Goal: Task Accomplishment & Management: Use online tool/utility

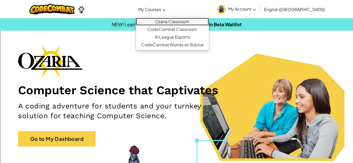
click at [170, 19] on link "Ozaria Classroom" at bounding box center [172, 22] width 73 height 8
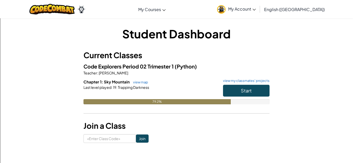
click at [260, 102] on div "79.2%" at bounding box center [176, 101] width 186 height 5
click at [261, 90] on button "Start" at bounding box center [246, 91] width 46 height 12
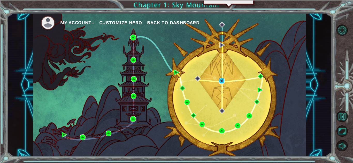
click at [221, 79] on img at bounding box center [222, 81] width 6 height 6
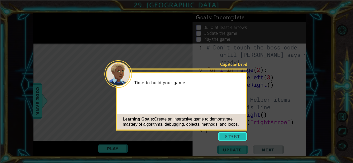
click at [229, 134] on button "Start" at bounding box center [232, 137] width 29 height 8
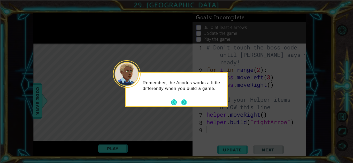
click at [185, 105] on button "Next" at bounding box center [184, 103] width 6 height 6
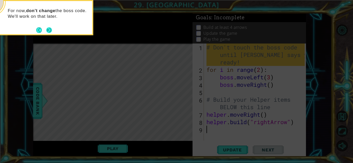
click at [51, 29] on button "Next" at bounding box center [49, 30] width 6 height 6
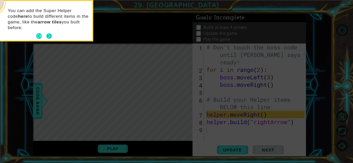
click at [49, 36] on button "Next" at bounding box center [49, 36] width 6 height 6
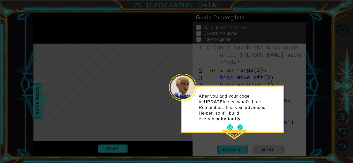
click at [239, 125] on button "Next" at bounding box center [240, 128] width 6 height 6
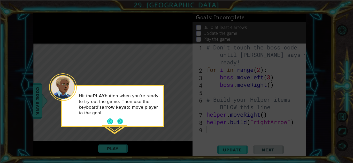
click at [121, 119] on button "Next" at bounding box center [120, 122] width 6 height 6
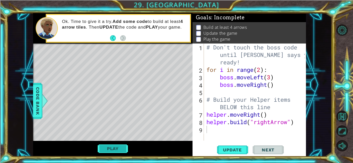
click at [106, 152] on button "Play" at bounding box center [113, 149] width 30 height 10
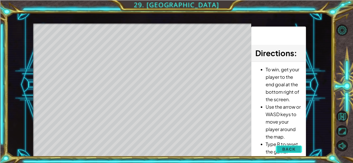
click at [282, 150] on button "Back" at bounding box center [288, 149] width 26 height 10
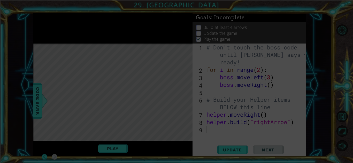
scroll to position [1, 0]
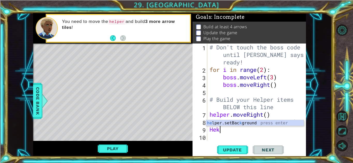
type textarea "He"
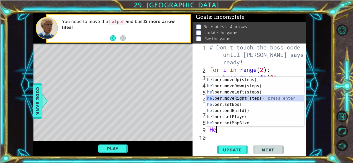
click at [253, 98] on div "he lper.moveUp(steps) press enter he lper.moveDown(steps) press enter he lper.m…" at bounding box center [255, 108] width 98 height 62
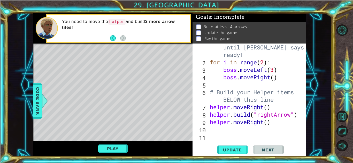
click at [268, 123] on div "# Don't touch the boss code until [PERSON_NAME] says you're ready! for i in ran…" at bounding box center [258, 99] width 98 height 127
click at [114, 150] on button "Play" at bounding box center [113, 149] width 30 height 10
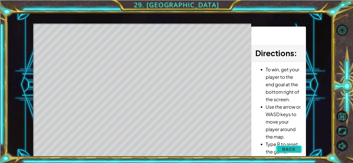
click at [285, 149] on span "Back" at bounding box center [288, 149] width 13 height 5
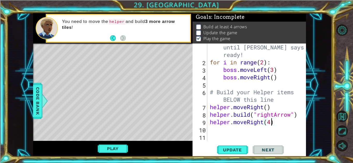
click at [271, 120] on div "# Don't touch the boss code until [PERSON_NAME] says you're ready! for i in ran…" at bounding box center [258, 99] width 98 height 127
type textarea "helper.moveRight(1)"
click at [221, 127] on div "# Don't touch the boss code until [PERSON_NAME] says you're ready! for i in ran…" at bounding box center [258, 99] width 98 height 127
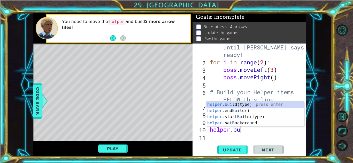
scroll to position [0, 1]
click at [253, 102] on div "helper.bu ild(type) press enter helper. end Bu ild() press enter helper. start …" at bounding box center [255, 120] width 98 height 37
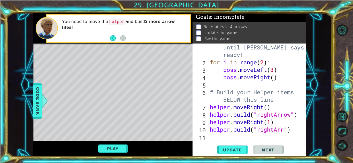
type textarea "[DOMAIN_NAME]("rightArrow")"
click at [217, 139] on div "# Don't touch the boss code until [PERSON_NAME] says you're ready! for i in ran…" at bounding box center [258, 99] width 98 height 127
click at [114, 149] on button "Play" at bounding box center [113, 149] width 30 height 10
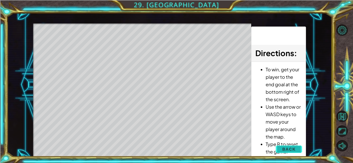
click at [278, 150] on button "Back" at bounding box center [288, 149] width 26 height 10
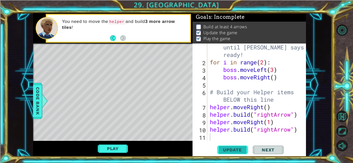
click at [239, 152] on span "Update" at bounding box center [232, 150] width 29 height 5
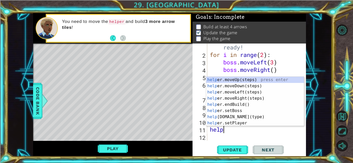
scroll to position [0, 1]
type textarea "helper"
click at [237, 98] on div "helper .moveUp(steps) press enter helper .moveDown(steps) press enter helper .m…" at bounding box center [255, 108] width 98 height 62
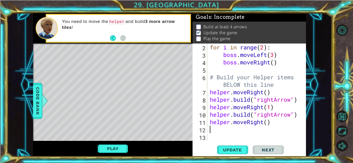
scroll to position [22, 0]
click at [230, 129] on div "for i in range ( 2 ) : boss . moveLeft ( 3 ) boss . moveRight ( ) # Build your …" at bounding box center [258, 100] width 98 height 112
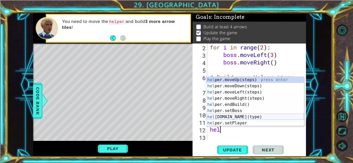
click at [255, 115] on div "hel per.moveUp(steps) press enter hel per.moveDown(steps) press enter hel per.m…" at bounding box center [255, 108] width 98 height 62
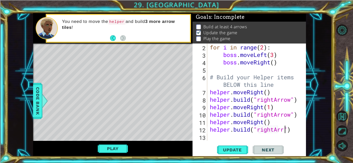
type textarea "[DOMAIN_NAME]("rightArrow")"
click at [225, 137] on div "for i in range ( 2 ) : boss . moveLeft ( 3 ) boss . moveRight ( ) # Build your …" at bounding box center [258, 100] width 98 height 112
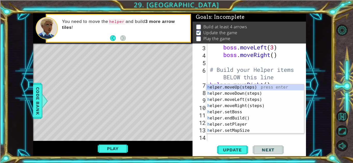
scroll to position [30, 0]
type textarea "he"
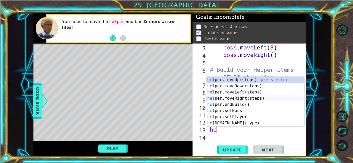
click at [245, 98] on div "he lper.moveUp(steps) press enter he lper.moveDown(steps) press enter he lper.m…" at bounding box center [255, 108] width 98 height 62
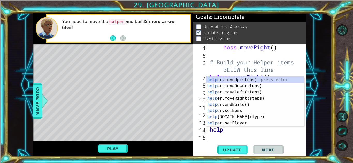
scroll to position [0, 0]
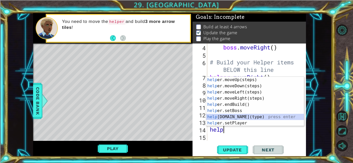
click at [242, 119] on div "help er.moveUp(steps) press enter help er.moveDown(steps) press enter help er.m…" at bounding box center [255, 108] width 98 height 62
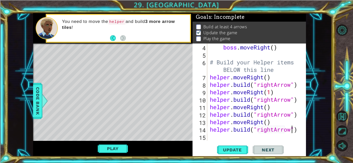
scroll to position [0, 4]
type textarea "[DOMAIN_NAME]("rightArrow")"
click at [227, 153] on button "Update" at bounding box center [232, 150] width 31 height 11
click at [106, 146] on button "Play" at bounding box center [113, 149] width 30 height 10
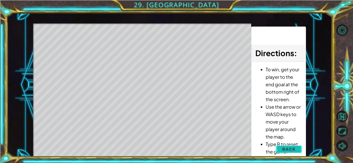
click at [289, 152] on button "Back" at bounding box center [288, 149] width 26 height 10
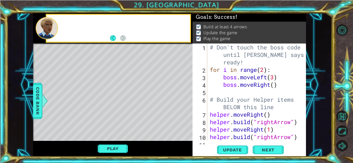
scroll to position [0, 0]
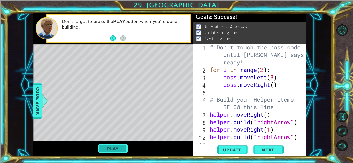
click at [117, 147] on button "Play" at bounding box center [113, 149] width 30 height 10
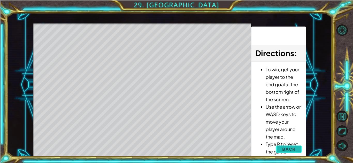
click at [283, 149] on span "Back" at bounding box center [288, 149] width 13 height 5
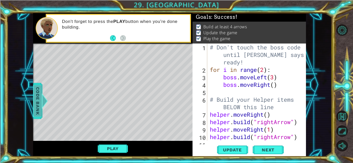
click at [38, 103] on span "Code Bank" at bounding box center [38, 100] width 8 height 31
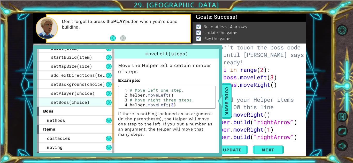
scroll to position [59, 0]
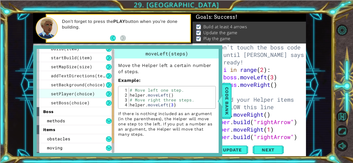
click at [79, 92] on span "setPlayer(choice)" at bounding box center [73, 93] width 44 height 5
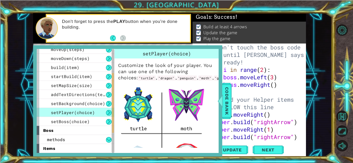
scroll to position [42, 0]
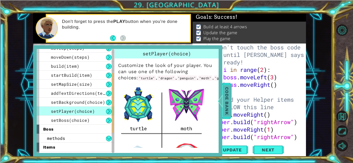
click at [229, 94] on span "Code Bank" at bounding box center [226, 100] width 8 height 31
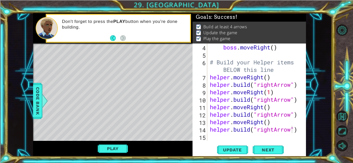
scroll to position [37, 0]
click at [214, 138] on div "boss . moveRight ( ) # Build your Helper items BELOW this line helper . moveRig…" at bounding box center [258, 100] width 98 height 112
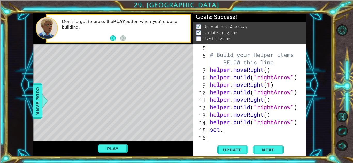
scroll to position [0, 0]
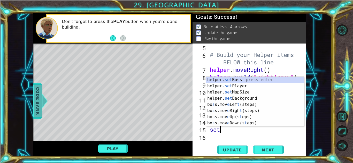
click at [47, 96] on div at bounding box center [44, 100] width 6 height 15
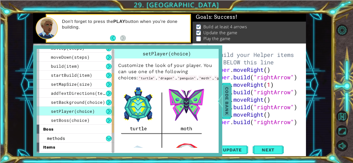
click at [230, 97] on span "Code Bank" at bounding box center [226, 100] width 8 height 31
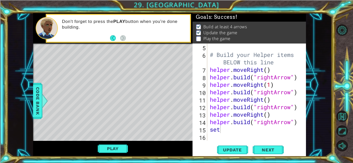
click at [219, 128] on div "# Build your Helper items BELOW this line helper . moveRight ( ) helper . build…" at bounding box center [258, 100] width 98 height 112
click at [118, 151] on button "Play" at bounding box center [113, 149] width 30 height 10
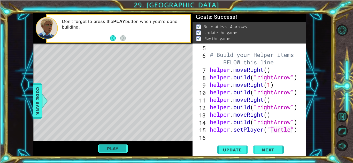
click at [119, 149] on button "Play" at bounding box center [113, 149] width 30 height 10
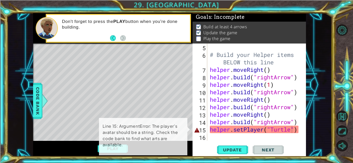
scroll to position [0, 0]
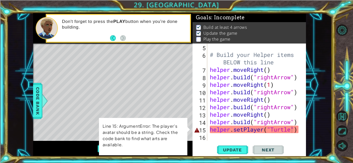
click at [272, 129] on div "# Build your Helper items BELOW this line helper . moveRight ( ) helper . build…" at bounding box center [258, 100] width 98 height 112
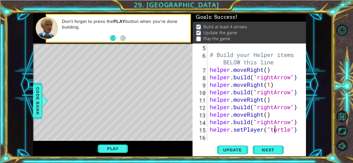
scroll to position [0, 3]
click at [227, 152] on span "Update" at bounding box center [232, 150] width 29 height 5
click at [116, 147] on button "Play" at bounding box center [113, 149] width 30 height 10
drag, startPoint x: 212, startPoint y: 129, endPoint x: 261, endPoint y: 130, distance: 49.6
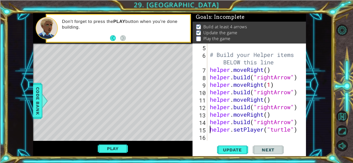
click at [260, 130] on div "# Build your Helper items BELOW this line helper . moveRight ( ) helper . build…" at bounding box center [258, 100] width 98 height 112
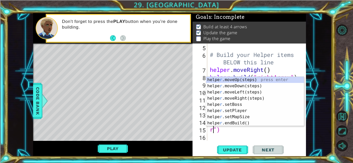
scroll to position [0, 0]
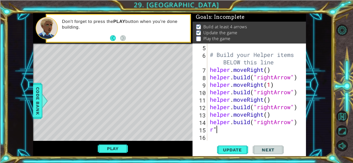
type textarea "r"
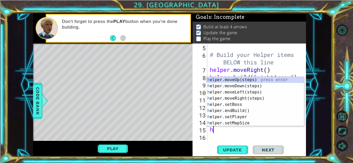
type textarea "help"
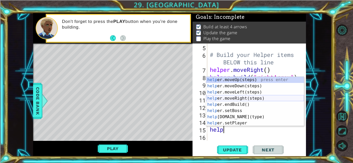
click at [265, 101] on div "help er.moveUp(steps) press enter help er.moveDown(steps) press enter help er.m…" at bounding box center [255, 108] width 98 height 62
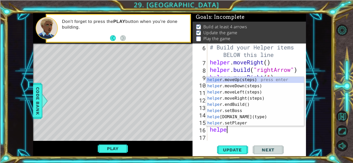
scroll to position [0, 1]
click at [246, 117] on div "helper .moveUp(steps) press enter helper .moveDown(steps) press enter helper .m…" at bounding box center [255, 108] width 98 height 62
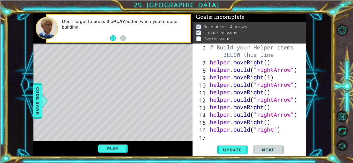
scroll to position [0, 3]
type textarea "[DOMAIN_NAME]("rightArrow")"
click at [104, 150] on button "Play" at bounding box center [113, 149] width 30 height 10
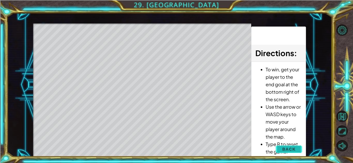
click at [293, 147] on span "Back" at bounding box center [288, 149] width 13 height 5
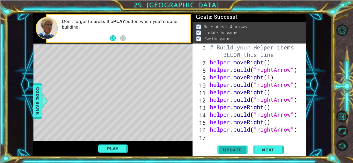
click at [219, 154] on button "Update" at bounding box center [232, 150] width 31 height 11
click at [112, 152] on button "Play" at bounding box center [113, 149] width 30 height 10
click at [239, 135] on div "# Build your Helper items BELOW this line helper . moveRight ( ) helper . build…" at bounding box center [258, 104] width 98 height 120
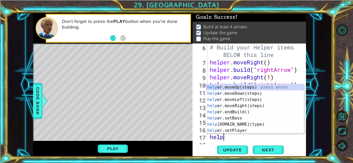
type textarea "helper"
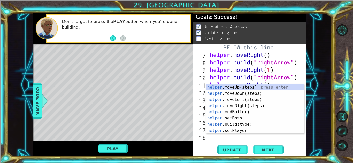
scroll to position [60, 0]
click at [251, 106] on div "helper .moveUp(steps) press enter helper .moveDown(steps) press enter helper .m…" at bounding box center [255, 115] width 98 height 62
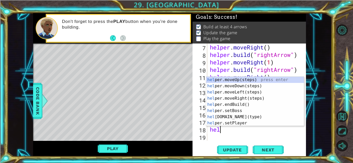
scroll to position [0, 0]
click at [230, 118] on div "help er.moveUp(steps) press enter help er.moveDown(steps) press enter help er.m…" at bounding box center [255, 108] width 98 height 62
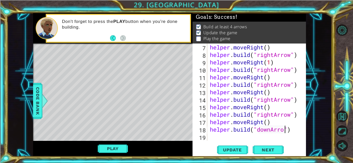
scroll to position [0, 3]
type textarea "[DOMAIN_NAME]("downArrow")"
click at [237, 151] on span "Update" at bounding box center [232, 150] width 29 height 5
click at [116, 150] on button "Play" at bounding box center [113, 149] width 30 height 10
click at [272, 154] on button "Next" at bounding box center [267, 150] width 31 height 11
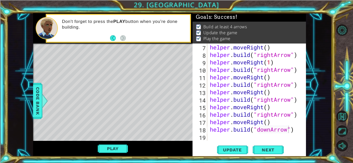
click at [279, 155] on div "Update Next" at bounding box center [249, 150] width 113 height 11
click at [276, 154] on body "1 ההההההההההההההההההההההההההההההההההההההההההההההההההההההההההההההההההההההההההההה…" at bounding box center [176, 81] width 353 height 163
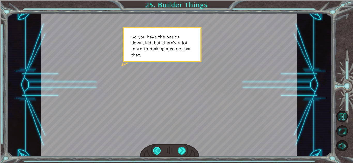
click at [159, 149] on div at bounding box center [157, 151] width 8 height 8
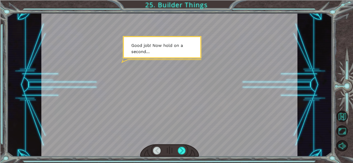
click at [159, 149] on div at bounding box center [157, 151] width 8 height 8
click at [157, 153] on div at bounding box center [157, 151] width 8 height 8
click at [178, 153] on div at bounding box center [182, 151] width 8 height 8
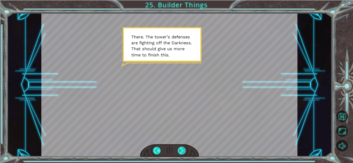
click at [181, 152] on div at bounding box center [182, 151] width 8 height 8
click at [181, 153] on div at bounding box center [182, 151] width 8 height 8
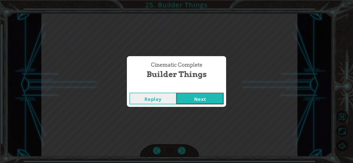
click at [200, 103] on button "Next" at bounding box center [199, 99] width 47 height 12
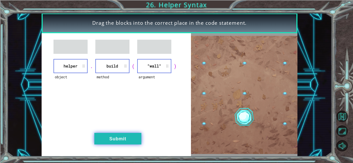
click at [113, 140] on button "Submit" at bounding box center [117, 139] width 47 height 12
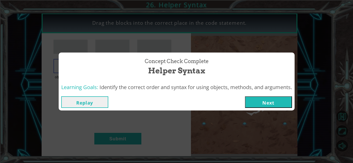
click at [259, 106] on button "Next" at bounding box center [268, 103] width 47 height 12
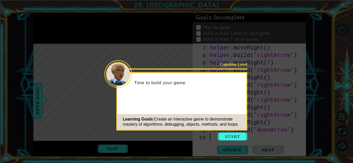
scroll to position [67, 0]
click at [240, 137] on button "Start" at bounding box center [232, 137] width 29 height 8
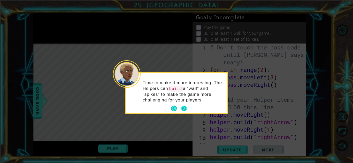
click at [184, 109] on button "Next" at bounding box center [184, 109] width 6 height 6
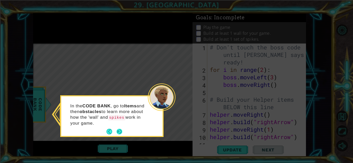
click at [121, 132] on button "Next" at bounding box center [119, 132] width 6 height 6
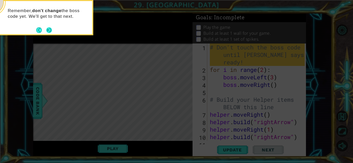
click at [52, 31] on button "Next" at bounding box center [49, 30] width 6 height 6
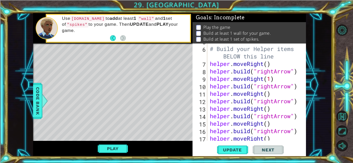
scroll to position [67, 0]
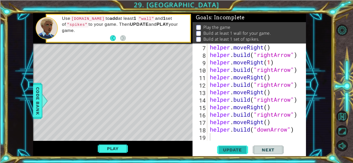
click at [229, 149] on span "Update" at bounding box center [232, 150] width 29 height 5
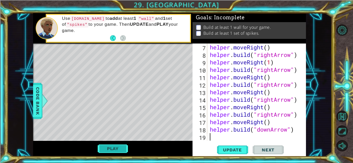
click at [117, 147] on button "Play" at bounding box center [113, 149] width 30 height 10
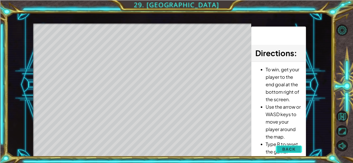
click at [286, 152] on span "Back" at bounding box center [288, 149] width 13 height 5
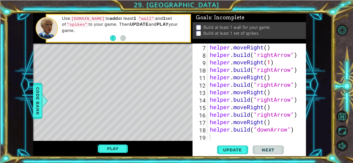
click at [221, 134] on div "helper . moveRight ( ) helper . build ( "rightArrow" ) helper . moveRight ( 1 )…" at bounding box center [258, 100] width 98 height 112
type textarea "h"
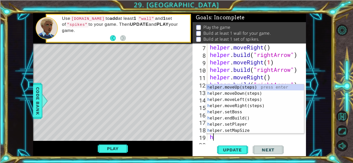
scroll to position [75, 0]
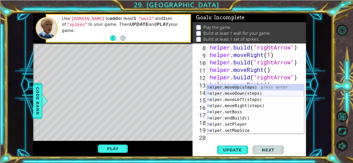
click at [252, 95] on div "h elper.moveUp(steps) press enter h elper.moveDown(steps) press enter h elper.m…" at bounding box center [255, 115] width 98 height 62
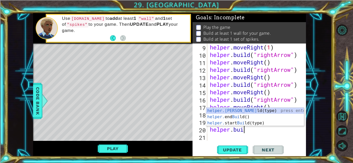
scroll to position [0, 2]
click at [237, 110] on div "[DOMAIN_NAME] (type) press enter helper. end Build () press enter helper. start…" at bounding box center [255, 123] width 98 height 31
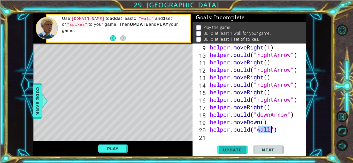
type textarea "[DOMAIN_NAME]("wall")"
click at [223, 154] on button "Update" at bounding box center [232, 150] width 31 height 11
click at [105, 149] on button "Play" at bounding box center [113, 149] width 30 height 10
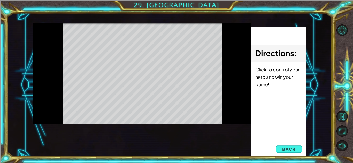
scroll to position [0, 0]
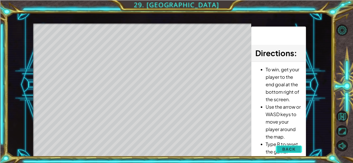
click at [289, 148] on span "Back" at bounding box center [288, 149] width 13 height 5
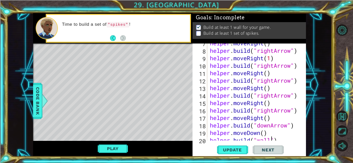
scroll to position [82, 0]
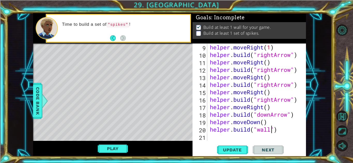
click at [210, 129] on div "helper . moveRight ( 1 ) helper . build ( "rightArrow" ) helper . moveRight ( )…" at bounding box center [258, 100] width 98 height 112
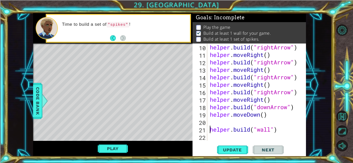
scroll to position [90, 0]
click at [209, 123] on div "helper . build ( "rightArrow" ) helper . moveRight ( ) helper . build ( "rightA…" at bounding box center [258, 100] width 98 height 112
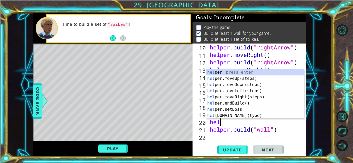
type textarea "help"
click at [223, 89] on div "help er press enter help er.moveUp(steps) press enter help er.moveDown(steps) p…" at bounding box center [255, 100] width 98 height 62
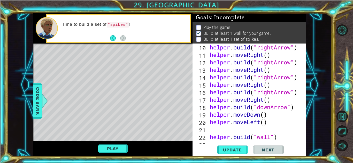
scroll to position [0, 0]
click at [228, 150] on span "Update" at bounding box center [232, 150] width 29 height 5
click at [209, 137] on div "helper . build ( "rightArrow" ) helper . moveRight ( ) helper . build ( "rightA…" at bounding box center [258, 100] width 98 height 112
type textarea "[DOMAIN_NAME]("wall")"
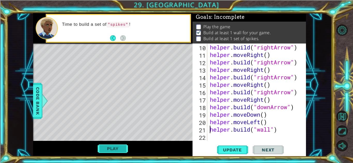
click at [118, 152] on button "Play" at bounding box center [113, 149] width 30 height 10
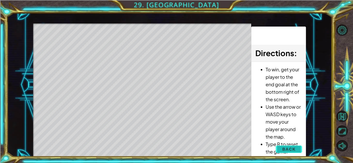
click at [282, 151] on button "Back" at bounding box center [288, 149] width 26 height 10
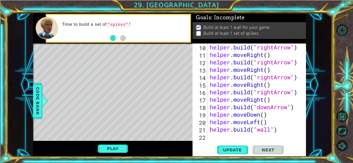
scroll to position [0, 0]
click at [223, 138] on div "helper . build ( "rightArrow" ) helper . moveRight ( ) helper . build ( "rightA…" at bounding box center [258, 100] width 98 height 112
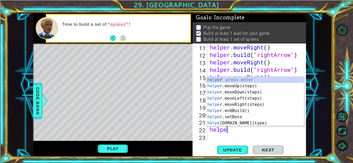
scroll to position [0, 1]
type textarea "helper"
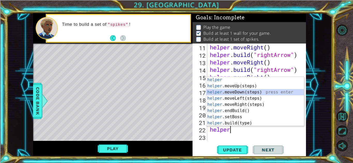
click at [239, 93] on div "helper press enter helper .moveUp(steps) press enter helper .moveDown(steps) pr…" at bounding box center [255, 108] width 98 height 62
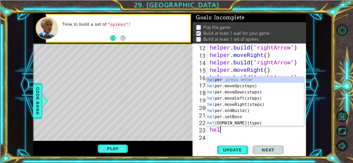
scroll to position [0, 0]
click at [243, 125] on div "help er press enter help er.moveUp(steps) press enter help er.moveDown(steps) p…" at bounding box center [255, 108] width 98 height 62
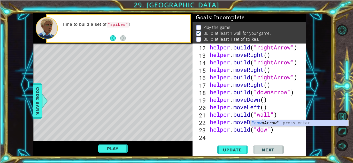
scroll to position [0, 3]
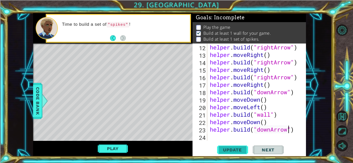
click at [234, 150] on span "Update" at bounding box center [232, 150] width 29 height 5
click at [126, 143] on div "Play" at bounding box center [112, 149] width 159 height 16
click at [209, 123] on div "helper . build ( "rightArrow" ) helper . moveRight ( ) helper . build ( "rightA…" at bounding box center [258, 100] width 98 height 112
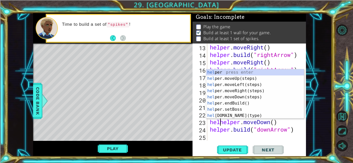
scroll to position [0, 1]
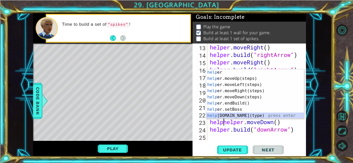
click at [221, 114] on div "help er press enter help er.moveUp(steps) press enter help er.moveLeft(steps) p…" at bounding box center [255, 100] width 98 height 62
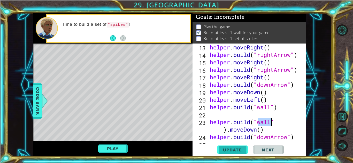
click at [239, 149] on span "Update" at bounding box center [232, 150] width 29 height 5
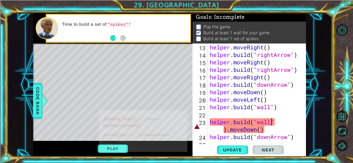
click at [114, 146] on td "[DOMAIN_NAME](...) has no method moveDown . [DOMAIN_NAME](...).moveDown is not …" at bounding box center [143, 131] width 82 height 32
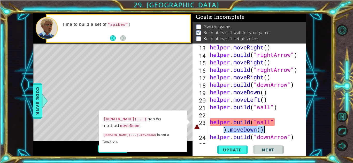
drag, startPoint x: 223, startPoint y: 131, endPoint x: 272, endPoint y: 130, distance: 48.8
click at [272, 130] on div "helper . moveRight ( ) helper . build ( "rightArrow" ) helper . moveRight ( ) h…" at bounding box center [258, 100] width 98 height 112
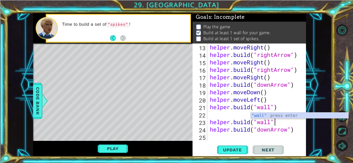
scroll to position [0, 3]
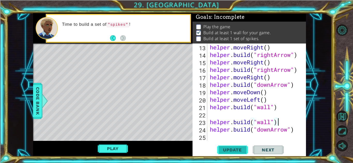
click at [226, 149] on span "Update" at bounding box center [232, 150] width 29 height 5
click at [102, 148] on button "Play" at bounding box center [113, 149] width 30 height 10
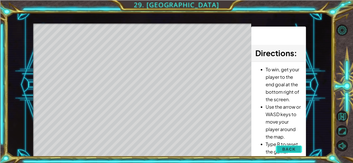
click at [280, 148] on button "Back" at bounding box center [288, 149] width 26 height 10
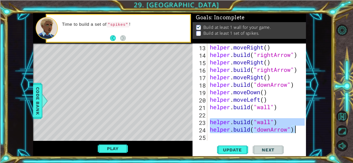
drag, startPoint x: 210, startPoint y: 122, endPoint x: 303, endPoint y: 132, distance: 93.7
click at [303, 132] on div "[DOMAIN_NAME]("wall") 13 14 15 16 17 18 19 20 21 22 23 24 25 helper . moveRight…" at bounding box center [248, 92] width 112 height 97
type textarea "[DOMAIN_NAME]("wall") [DOMAIN_NAME]("downArrow")"
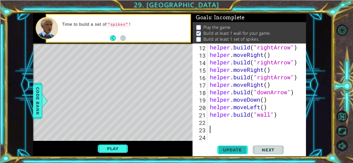
click at [235, 148] on span "Update" at bounding box center [232, 150] width 29 height 5
click at [220, 120] on div "helper . build ( "rightArrow" ) helper . moveRight ( ) helper . build ( "rightA…" at bounding box center [258, 100] width 98 height 112
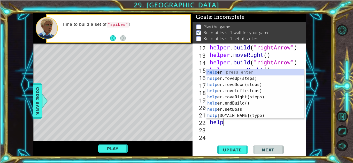
scroll to position [0, 1]
type textarea "helper"
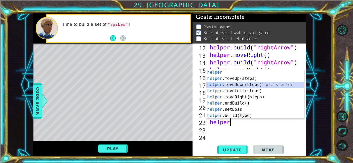
click at [243, 84] on div "helper press enter helper .moveUp(steps) press enter helper .moveDown(steps) pr…" at bounding box center [255, 100] width 98 height 62
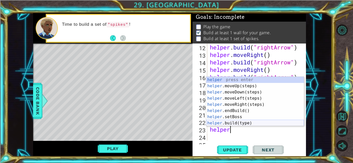
click at [253, 121] on div "helper press enter helper .moveUp(steps) press enter helper .moveDown(steps) pr…" at bounding box center [255, 108] width 98 height 62
type textarea "[DOMAIN_NAME]("wall")"
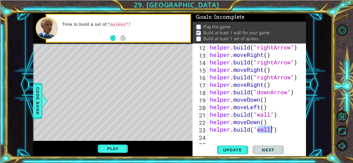
click at [285, 133] on div "helper . build ( "rightArrow" ) helper . moveRight ( ) helper . build ( "rightA…" at bounding box center [258, 100] width 98 height 112
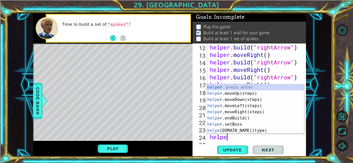
type textarea "helper"
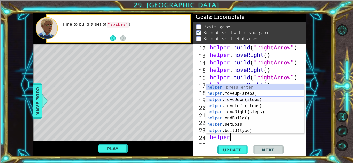
click at [257, 98] on div "helper press enter helper .moveUp(steps) press enter helper .moveDown(steps) pr…" at bounding box center [255, 115] width 98 height 62
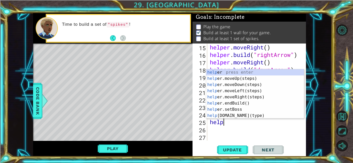
scroll to position [0, 0]
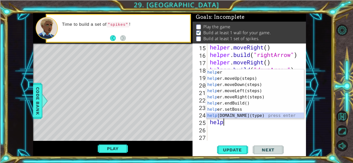
click at [230, 115] on div "help er press enter help er.moveUp(steps) press enter help er.moveDown(steps) p…" at bounding box center [255, 100] width 98 height 62
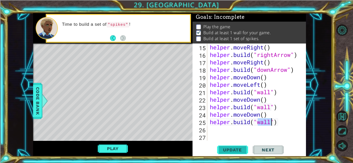
type textarea "[DOMAIN_NAME]("wall")"
click at [235, 154] on button "Update" at bounding box center [232, 150] width 31 height 11
click at [117, 150] on button "Play" at bounding box center [113, 149] width 30 height 10
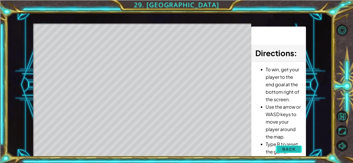
click at [286, 150] on span "Back" at bounding box center [288, 149] width 13 height 5
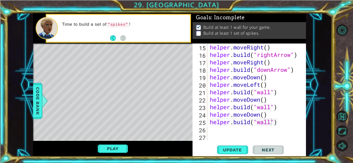
scroll to position [0, 0]
click at [286, 126] on div "helper . moveRight ( ) helper . build ( "rightArrow" ) helper . moveRight ( ) h…" at bounding box center [258, 100] width 98 height 112
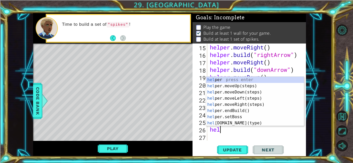
type textarea "help"
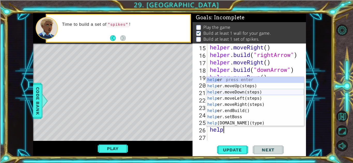
click at [253, 94] on div "help er press enter help er.moveUp(steps) press enter help er.moveDown(steps) p…" at bounding box center [255, 108] width 98 height 62
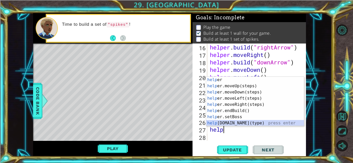
click at [248, 122] on div "help er press enter help er.moveUp(steps) press enter help er.moveDown(steps) p…" at bounding box center [255, 108] width 98 height 62
type textarea "[DOMAIN_NAME]("wall")"
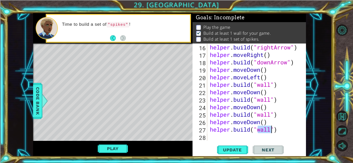
click at [257, 135] on div "helper . build ( "rightArrow" ) helper . moveRight ( ) helper . build ( "downAr…" at bounding box center [258, 100] width 98 height 112
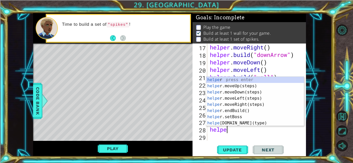
scroll to position [0, 1]
type textarea "helper"
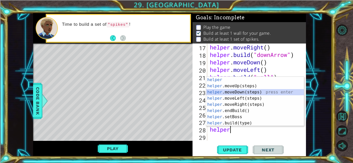
click at [255, 92] on div "helper press enter helper .moveUp(steps) press enter helper .moveDown(steps) pr…" at bounding box center [255, 108] width 98 height 62
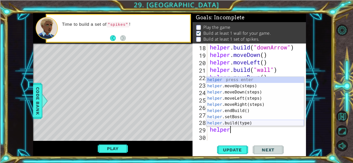
click at [252, 121] on div "helper press enter helper .moveUp(steps) press enter helper .moveDown(steps) pr…" at bounding box center [255, 108] width 98 height 62
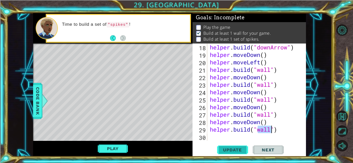
type textarea "[DOMAIN_NAME]("wall")"
click at [223, 148] on span "Update" at bounding box center [232, 150] width 29 height 5
click at [124, 152] on button "Play" at bounding box center [113, 149] width 30 height 10
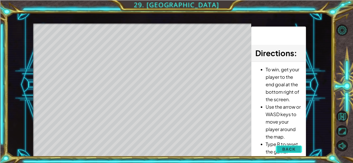
click at [292, 150] on span "Back" at bounding box center [288, 149] width 13 height 5
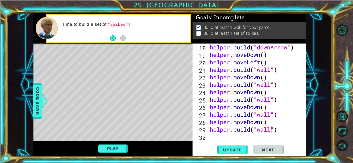
click at [212, 137] on div "helper . build ( "downArrow" ) helper . moveDown ( ) helper . moveLeft ( ) help…" at bounding box center [258, 100] width 98 height 112
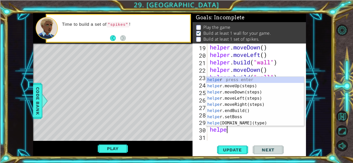
type textarea "helper"
click at [224, 86] on div "helper press enter helper .moveUp(steps) press enter helper .moveDown(steps) pr…" at bounding box center [255, 108] width 98 height 62
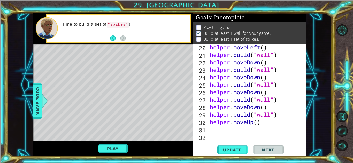
scroll to position [165, 0]
click at [257, 122] on div "helper . moveLeft ( ) helper . build ( "wall" ) helper . moveDown ( ) helper . …" at bounding box center [258, 100] width 98 height 112
type textarea "helper.moveUp(4)"
click at [239, 150] on span "Update" at bounding box center [232, 150] width 29 height 5
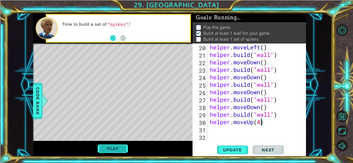
click at [108, 148] on button "Play" at bounding box center [113, 149] width 30 height 10
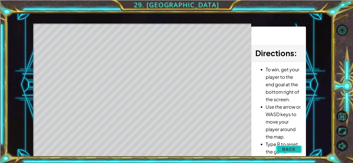
click at [291, 149] on span "Back" at bounding box center [288, 149] width 13 height 5
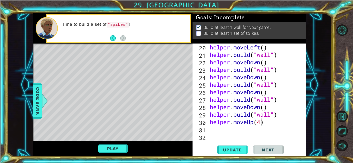
click at [218, 132] on div "helper . moveLeft ( ) helper . build ( "wall" ) helper . moveDown ( ) helper . …" at bounding box center [258, 100] width 98 height 112
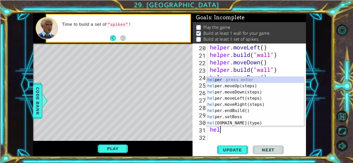
type textarea "help"
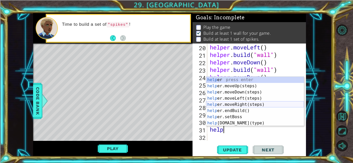
click at [234, 104] on div "help er press enter help er.moveUp(steps) press enter help er.moveDown(steps) p…" at bounding box center [255, 108] width 98 height 62
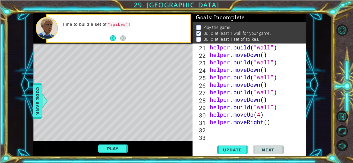
scroll to position [172, 0]
click at [236, 152] on span "Update" at bounding box center [232, 150] width 29 height 5
click at [125, 151] on button "Play" at bounding box center [113, 149] width 30 height 10
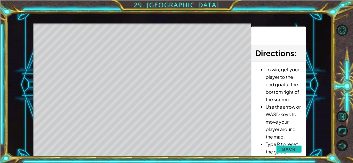
click at [276, 146] on button "Back" at bounding box center [288, 149] width 26 height 10
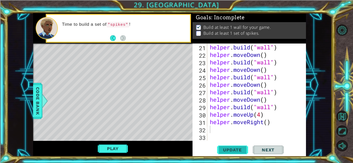
click at [220, 148] on span "Update" at bounding box center [232, 150] width 29 height 5
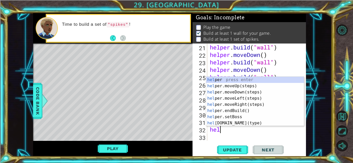
scroll to position [0, 1]
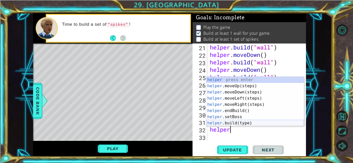
click at [256, 122] on div "helper press enter helper .moveUp(steps) press enter helper .moveDown(steps) pr…" at bounding box center [255, 108] width 98 height 62
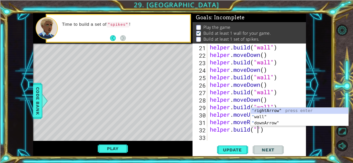
scroll to position [0, 2]
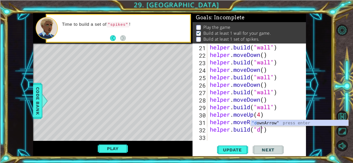
type textarea "[DOMAIN_NAME]("downArrow")"
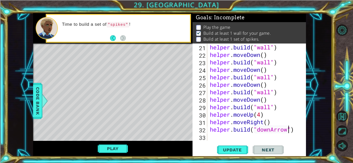
click at [234, 137] on div "helper . build ( "wall" ) helper . moveDown ( ) helper . build ( "wall" ) helpe…" at bounding box center [258, 100] width 98 height 112
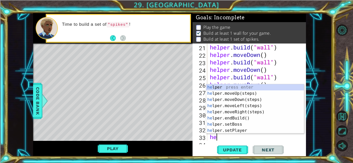
type textarea "helper"
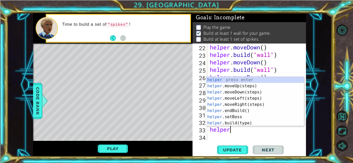
scroll to position [180, 0]
click at [266, 91] on div "helper press enter helper .moveUp(steps) press enter helper .moveDown(steps) pr…" at bounding box center [255, 108] width 98 height 62
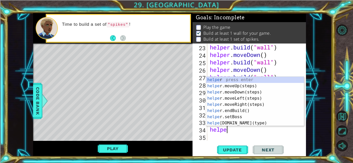
scroll to position [0, 1]
click at [231, 122] on div "helpe r press enter helpe [PERSON_NAME]moveUp(steps) press enter helpe r.moveDo…" at bounding box center [255, 108] width 98 height 62
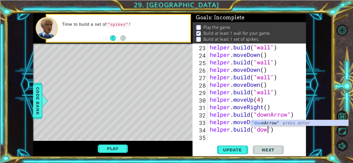
scroll to position [0, 3]
type textarea "[DOMAIN_NAME]("downArrow")"
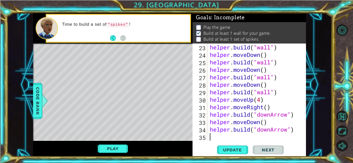
click at [229, 136] on div "helper . build ( "wall" ) helper . moveDown ( ) helper . build ( "wall" ) helpe…" at bounding box center [258, 100] width 98 height 112
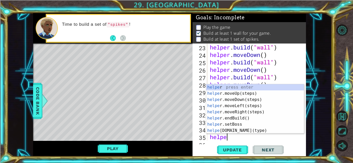
type textarea "helper"
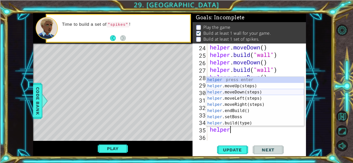
click at [239, 90] on div "helper press enter helper .moveUp(steps) press enter helper .moveDown(steps) pr…" at bounding box center [255, 108] width 98 height 62
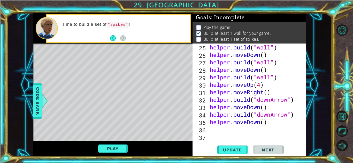
scroll to position [202, 0]
click at [264, 124] on div "helper . build ( "wall" ) helper . moveDown ( ) helper . build ( "wall" ) helpe…" at bounding box center [258, 100] width 98 height 112
type textarea "helper.moveDown()"
click at [239, 128] on div "helper . build ( "wall" ) helper . moveDown ( ) helper . build ( "wall" ) helpe…" at bounding box center [258, 100] width 98 height 112
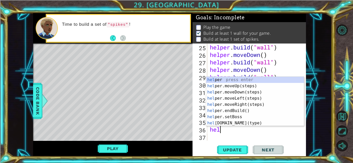
scroll to position [0, 0]
click at [250, 123] on div "help er press enter help er.moveUp(steps) press enter help er.moveDown(steps) p…" at bounding box center [255, 108] width 98 height 62
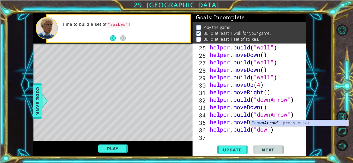
scroll to position [0, 3]
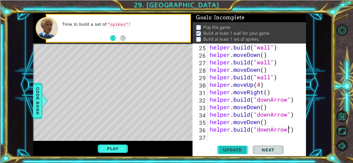
type textarea "[DOMAIN_NAME]("downArrow")"
click at [242, 151] on span "Update" at bounding box center [232, 150] width 29 height 5
click at [100, 146] on button "Play" at bounding box center [113, 149] width 30 height 10
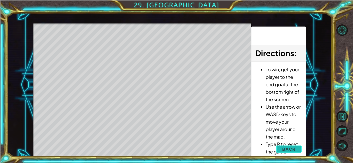
click at [282, 150] on button "Back" at bounding box center [288, 149] width 26 height 10
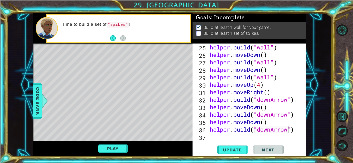
scroll to position [0, 0]
click at [227, 139] on div "helper . build ( "wall" ) helper . moveDown ( ) helper . build ( "wall" ) helpe…" at bounding box center [258, 100] width 98 height 112
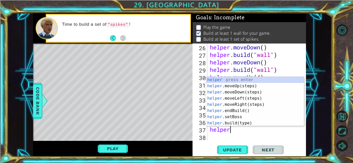
scroll to position [0, 1]
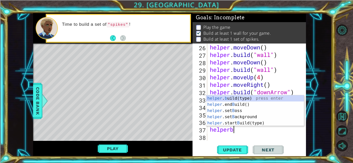
type textarea "helper"
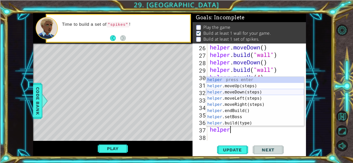
click at [240, 93] on div "helper press enter helper .moveUp(steps) press enter helper .moveDown(steps) pr…" at bounding box center [255, 108] width 98 height 62
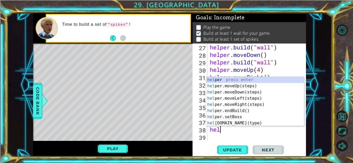
scroll to position [0, 1]
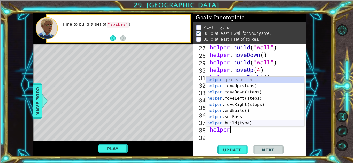
click at [248, 123] on div "helper press enter helper .moveUp(steps) press enter helper .moveDown(steps) pr…" at bounding box center [255, 108] width 98 height 62
type textarea "[DOMAIN_NAME]("wall")"
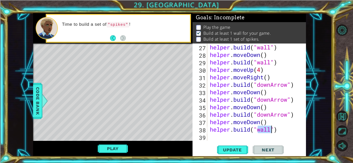
click at [229, 137] on div "helper . build ( "wall" ) helper . moveDown ( ) helper . build ( "wall" ) helpe…" at bounding box center [258, 100] width 98 height 112
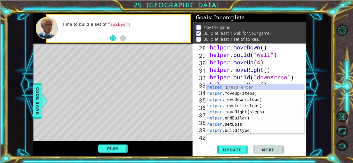
scroll to position [225, 0]
click at [34, 98] on span "Code Bank" at bounding box center [38, 100] width 8 height 31
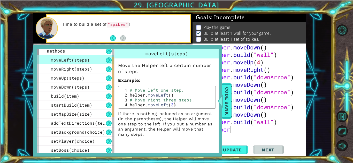
scroll to position [0, 0]
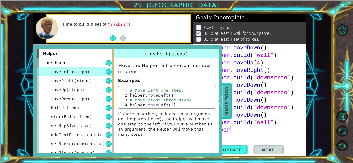
click at [228, 98] on span "Code Bank" at bounding box center [226, 100] width 8 height 31
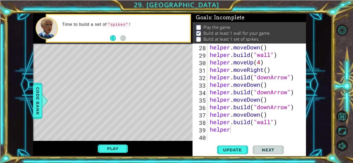
click at [234, 128] on div "helper . moveDown ( ) helper . build ( "wall" ) helper . moveUp ( 4 ) helper . …" at bounding box center [258, 100] width 98 height 112
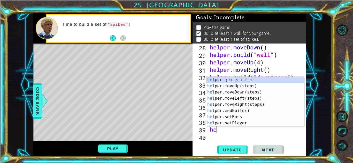
type textarea "h"
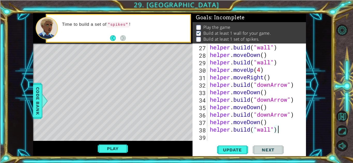
scroll to position [217, 0]
type textarea "[DOMAIN_NAME]("wall")"
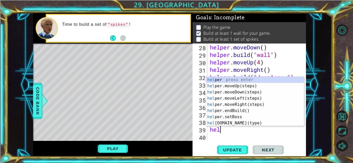
scroll to position [0, 1]
type textarea "helper"
click at [251, 97] on div "helper press enter helper .moveUp(steps) press enter helper .moveDown(steps) pr…" at bounding box center [255, 108] width 98 height 62
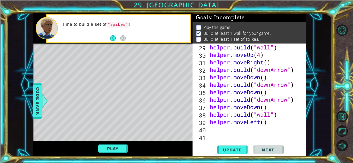
scroll to position [232, 0]
click at [265, 123] on div "helper . build ( "wall" ) helper . moveUp ( 4 ) helper . moveRight ( ) helper .…" at bounding box center [258, 100] width 98 height 112
type textarea "helper.moveLeft(2)"
click at [224, 132] on div "helper . build ( "wall" ) helper . moveUp ( 4 ) helper . moveRight ( ) helper .…" at bounding box center [258, 100] width 98 height 112
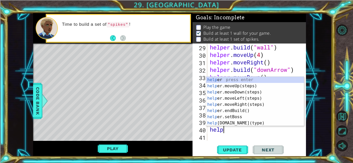
scroll to position [0, 1]
click at [254, 124] on div "helper press enter helper .moveUp(steps) press enter helper .moveDown(steps) pr…" at bounding box center [255, 108] width 98 height 62
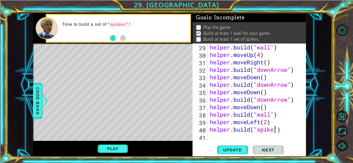
scroll to position [0, 3]
click at [236, 149] on span "Update" at bounding box center [232, 150] width 29 height 5
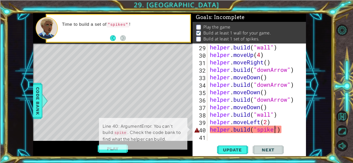
scroll to position [1, 0]
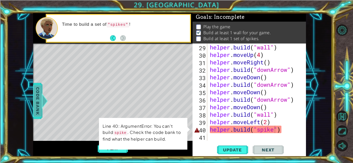
click at [38, 103] on span "Code Bank" at bounding box center [38, 100] width 8 height 31
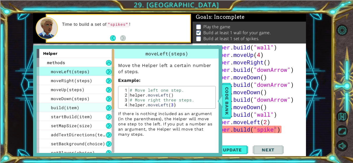
click at [82, 110] on div "build(item)" at bounding box center [75, 107] width 77 height 9
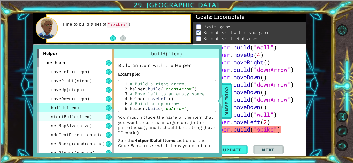
click at [86, 115] on span "startBuild(item)" at bounding box center [71, 116] width 41 height 5
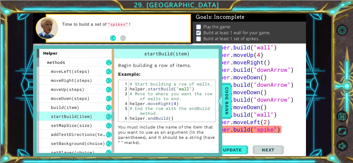
scroll to position [0, 0]
click at [88, 105] on div "build(item)" at bounding box center [75, 107] width 77 height 9
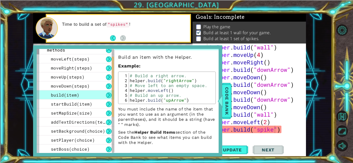
scroll to position [13, 0]
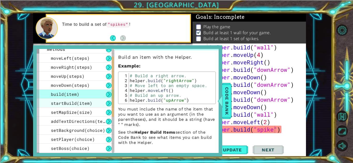
click at [75, 103] on span "startBuild(item)" at bounding box center [71, 103] width 41 height 5
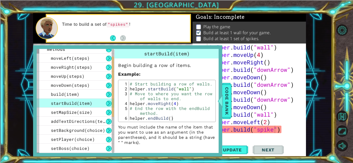
scroll to position [13, 0]
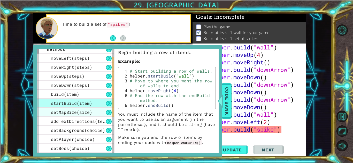
click at [69, 115] on div "setMapSize(size)" at bounding box center [75, 112] width 77 height 9
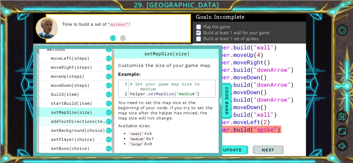
click at [71, 123] on span "addTextDirections(text)" at bounding box center [80, 121] width 59 height 5
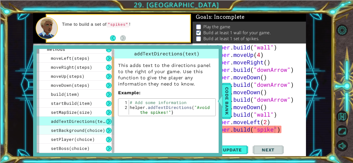
click at [75, 129] on span "setBackground(choice)" at bounding box center [78, 130] width 54 height 5
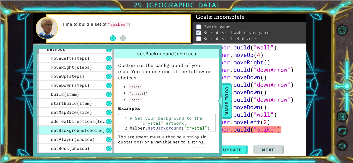
scroll to position [76, 0]
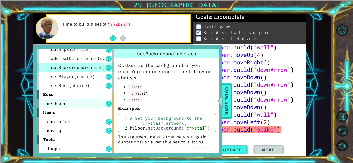
click at [59, 101] on span "methods" at bounding box center [56, 103] width 18 height 5
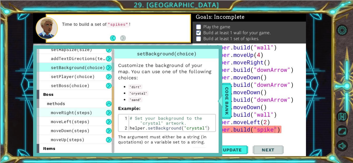
scroll to position [113, 0]
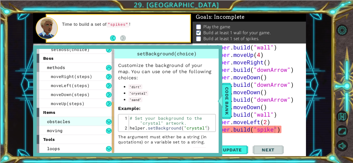
click at [66, 122] on span "obstacles" at bounding box center [58, 121] width 23 height 5
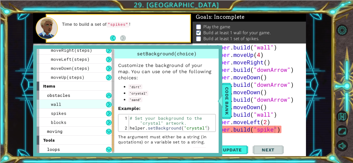
scroll to position [140, 0]
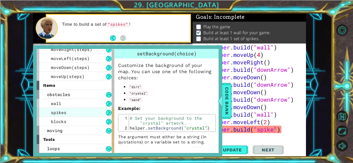
click at [61, 116] on div "spikes" at bounding box center [75, 112] width 77 height 9
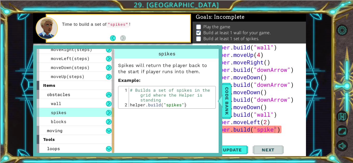
click at [273, 132] on div "helper . build ( "wall" ) helper . moveUp ( 4 ) helper . moveRight ( ) helper .…" at bounding box center [258, 100] width 98 height 112
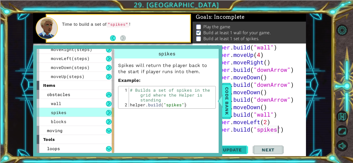
type textarea "[DOMAIN_NAME]("spikes")"
click at [241, 146] on button "Update" at bounding box center [232, 150] width 31 height 11
click at [226, 108] on span "Code Bank" at bounding box center [226, 100] width 8 height 31
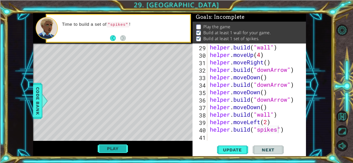
click at [111, 153] on button "Play" at bounding box center [113, 149] width 30 height 10
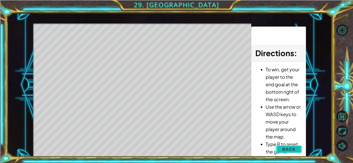
click at [283, 150] on span "Back" at bounding box center [288, 149] width 13 height 5
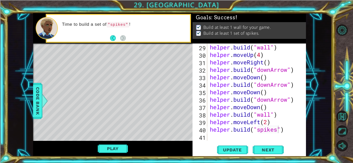
click at [213, 139] on div "helper . build ( "wall" ) helper . moveUp ( 4 ) helper . moveRight ( ) helper .…" at bounding box center [258, 100] width 98 height 112
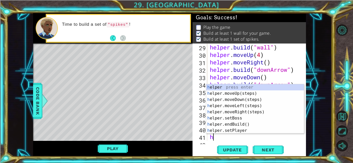
scroll to position [239, 0]
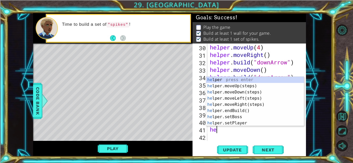
type textarea "help"
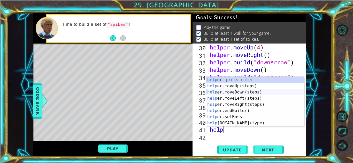
click at [226, 90] on div "help er press enter help er.moveUp(steps) press enter help er.moveDown(steps) p…" at bounding box center [255, 108] width 98 height 62
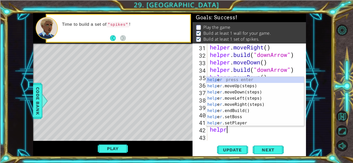
scroll to position [0, 1]
click at [237, 123] on div "helper press enter helper .moveUp(steps) press enter helper .moveDown(steps) pr…" at bounding box center [255, 108] width 98 height 62
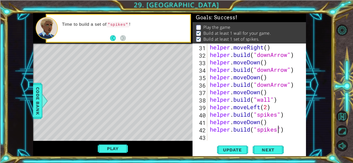
scroll to position [0, 3]
click at [230, 148] on span "Update" at bounding box center [232, 150] width 29 height 5
click at [109, 150] on button "Play" at bounding box center [113, 149] width 30 height 10
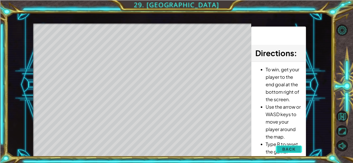
click at [285, 150] on span "Back" at bounding box center [288, 149] width 13 height 5
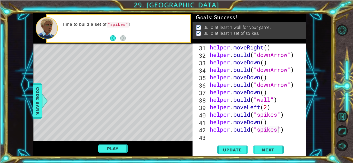
scroll to position [247, 0]
click at [274, 150] on span "Next" at bounding box center [267, 150] width 23 height 5
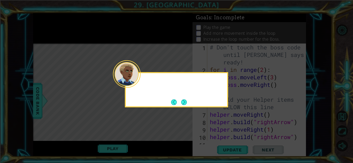
scroll to position [0, 0]
click at [178, 105] on button "Back" at bounding box center [176, 103] width 10 height 6
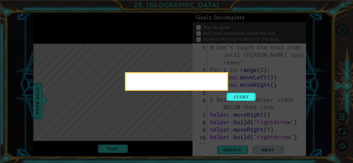
click at [173, 104] on icon at bounding box center [176, 81] width 353 height 163
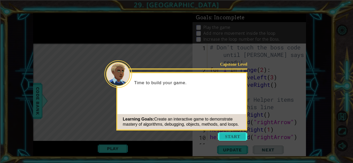
click at [237, 135] on button "Start" at bounding box center [232, 137] width 29 height 8
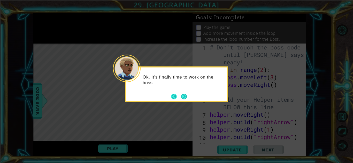
click at [173, 97] on button "Back" at bounding box center [176, 97] width 10 height 6
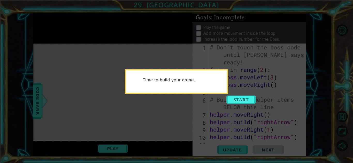
click at [177, 102] on icon at bounding box center [176, 81] width 353 height 163
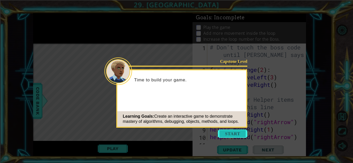
click at [221, 131] on button "Start" at bounding box center [232, 134] width 29 height 8
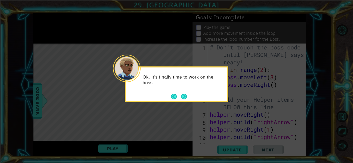
click at [137, 89] on div "Ok. It's finally time to work on the boss." at bounding box center [176, 83] width 101 height 26
click at [184, 98] on button "Next" at bounding box center [184, 97] width 6 height 6
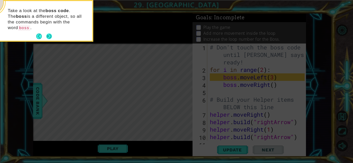
click at [49, 34] on button "Next" at bounding box center [49, 37] width 6 height 6
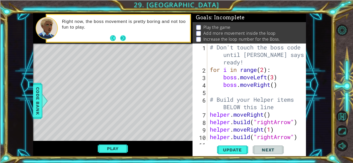
click at [123, 38] on button "Next" at bounding box center [123, 38] width 6 height 6
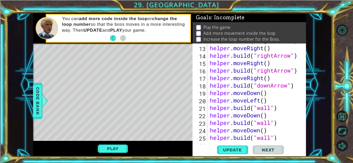
scroll to position [111, 0]
click at [233, 145] on button "Update" at bounding box center [232, 150] width 31 height 11
click at [115, 148] on button "Play" at bounding box center [113, 149] width 30 height 10
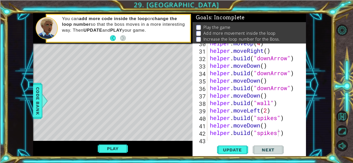
scroll to position [244, 0]
type textarea "[DOMAIN_NAME]("wall")"
drag, startPoint x: 210, startPoint y: 102, endPoint x: 268, endPoint y: 102, distance: 57.8
click at [268, 102] on div "helper . moveUp ( 4 ) helper . moveRight ( ) helper . build ( "downArrow" ) hel…" at bounding box center [258, 95] width 98 height 112
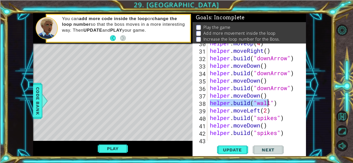
click at [210, 102] on div "helper . moveUp ( 4 ) helper . moveRight ( ) helper . build ( "downArrow" ) hel…" at bounding box center [257, 92] width 96 height 97
drag, startPoint x: 210, startPoint y: 102, endPoint x: 284, endPoint y: 106, distance: 73.6
click at [284, 106] on div "helper . moveUp ( 4 ) helper . moveRight ( ) helper . build ( "downArrow" ) hel…" at bounding box center [258, 95] width 98 height 112
click at [210, 111] on div "helper . moveUp ( 4 ) helper . moveRight ( ) helper . build ( "downArrow" ) hel…" at bounding box center [258, 95] width 98 height 112
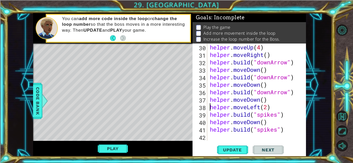
scroll to position [239, 0]
click at [233, 147] on button "Update" at bounding box center [232, 150] width 31 height 11
click at [235, 151] on span "Update" at bounding box center [232, 150] width 29 height 5
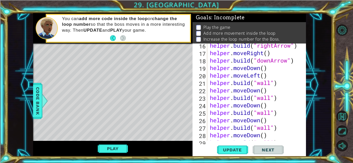
scroll to position [137, 0]
click at [35, 109] on span "Code Bank" at bounding box center [38, 100] width 8 height 31
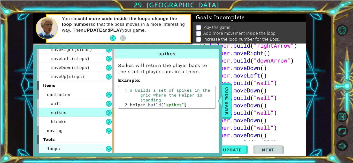
click at [90, 147] on div "loops" at bounding box center [75, 148] width 77 height 9
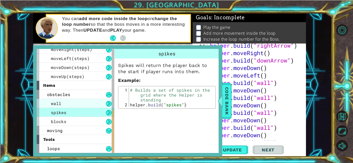
scroll to position [149, 0]
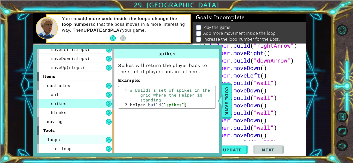
click at [74, 142] on div "loops" at bounding box center [75, 139] width 77 height 9
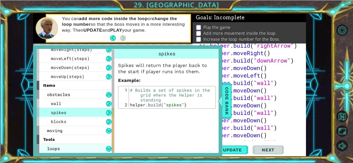
click at [87, 148] on div "loops" at bounding box center [75, 148] width 77 height 9
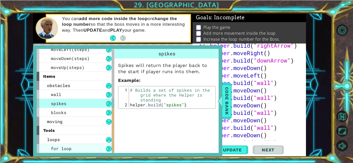
click at [89, 148] on div "for loop" at bounding box center [75, 148] width 77 height 9
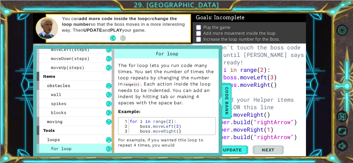
scroll to position [0, 0]
click at [226, 107] on span "Code Bank" at bounding box center [226, 100] width 8 height 31
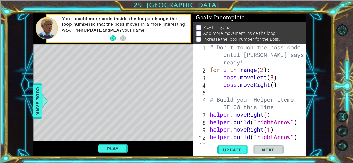
click at [264, 72] on div "# Don't touch the boss code until [PERSON_NAME] says you're ready! for i in ran…" at bounding box center [258, 107] width 98 height 127
click at [241, 148] on span "Update" at bounding box center [232, 150] width 29 height 5
click at [117, 147] on button "Play" at bounding box center [113, 149] width 30 height 10
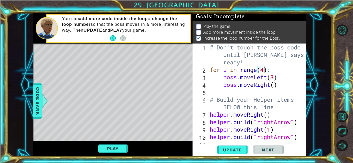
click at [264, 71] on div "# Don't touch the boss code until [PERSON_NAME] says you're ready! for i in ran…" at bounding box center [258, 107] width 98 height 127
click at [274, 78] on div "# Don't touch the boss code until [PERSON_NAME] says you're ready! for i in ran…" at bounding box center [258, 107] width 98 height 127
click at [273, 87] on div "# Don't touch the boss code until [PERSON_NAME] says you're ready! for i in ran…" at bounding box center [258, 107] width 98 height 127
type textarea "boss.moveRight(1)"
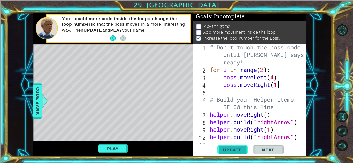
click at [228, 148] on span "Update" at bounding box center [232, 150] width 29 height 5
click at [124, 150] on button "Play" at bounding box center [113, 149] width 30 height 10
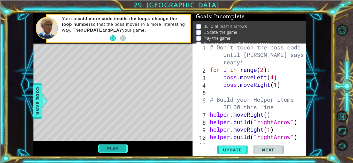
scroll to position [1, 0]
click at [120, 150] on button "Play" at bounding box center [113, 149] width 30 height 10
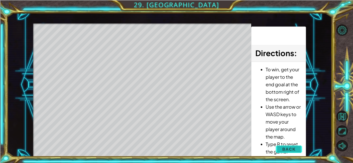
click at [289, 149] on span "Back" at bounding box center [288, 149] width 13 height 5
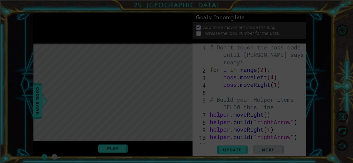
scroll to position [0, 0]
